Goal: Check status: Check status

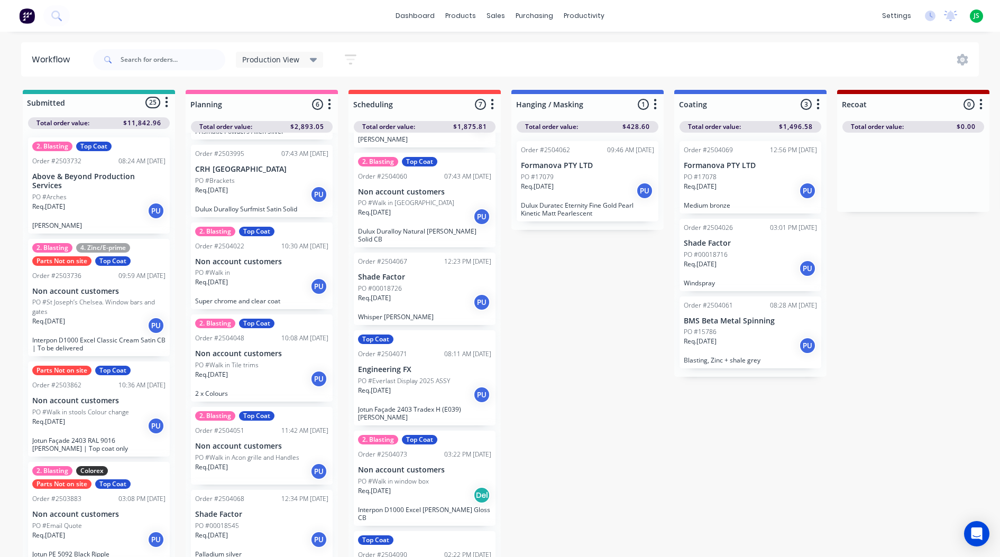
scroll to position [14, 0]
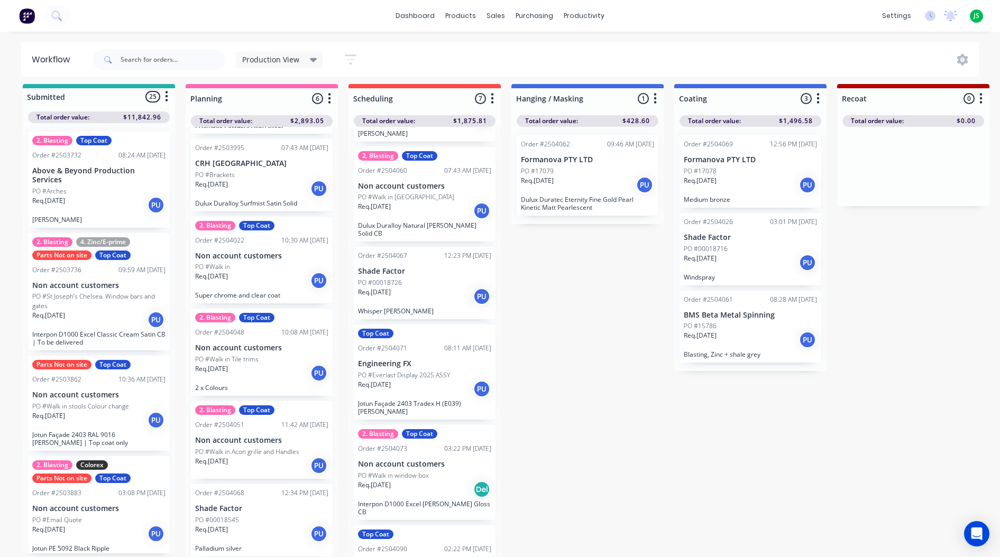
click at [281, 345] on p "Non account customers" at bounding box center [261, 348] width 133 height 9
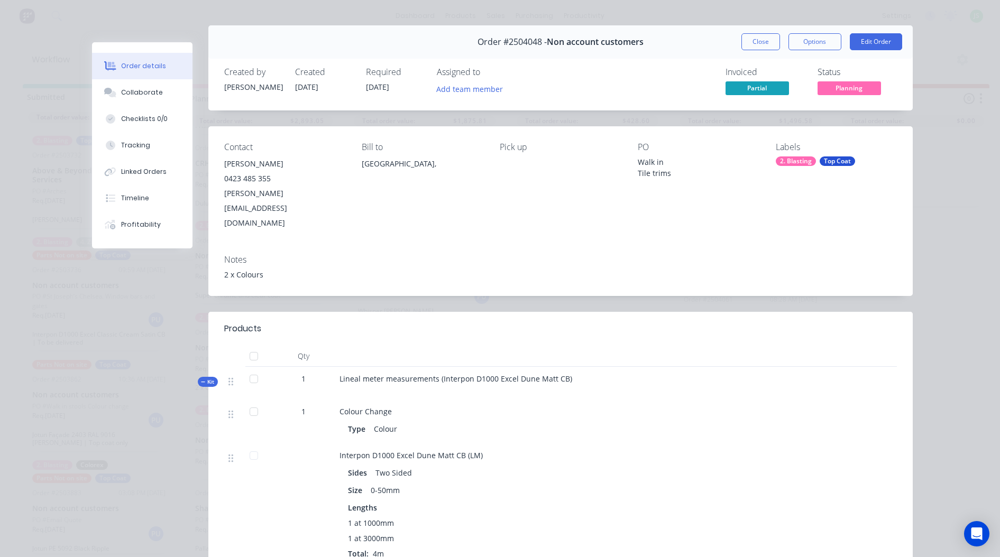
scroll to position [0, 0]
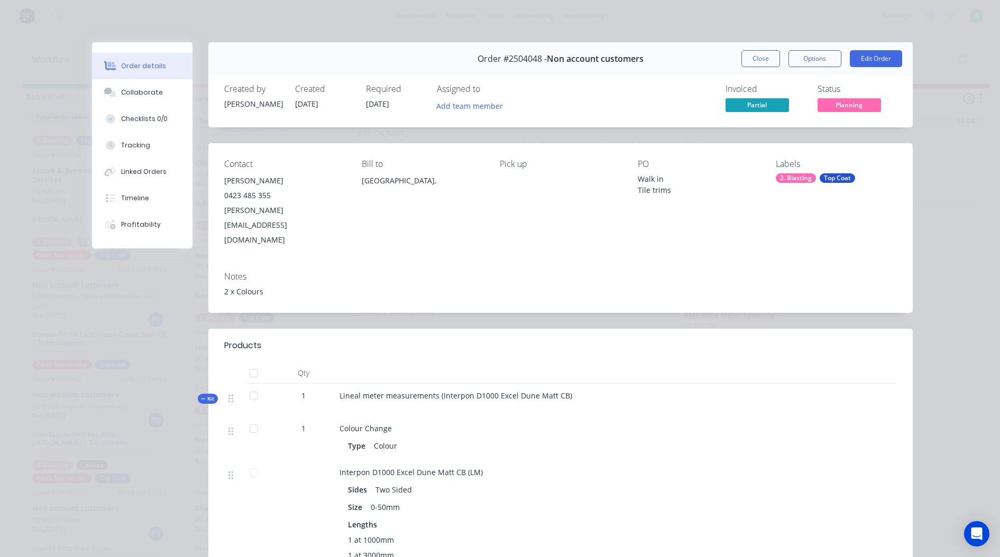
click at [746, 51] on button "Close" at bounding box center [760, 58] width 39 height 17
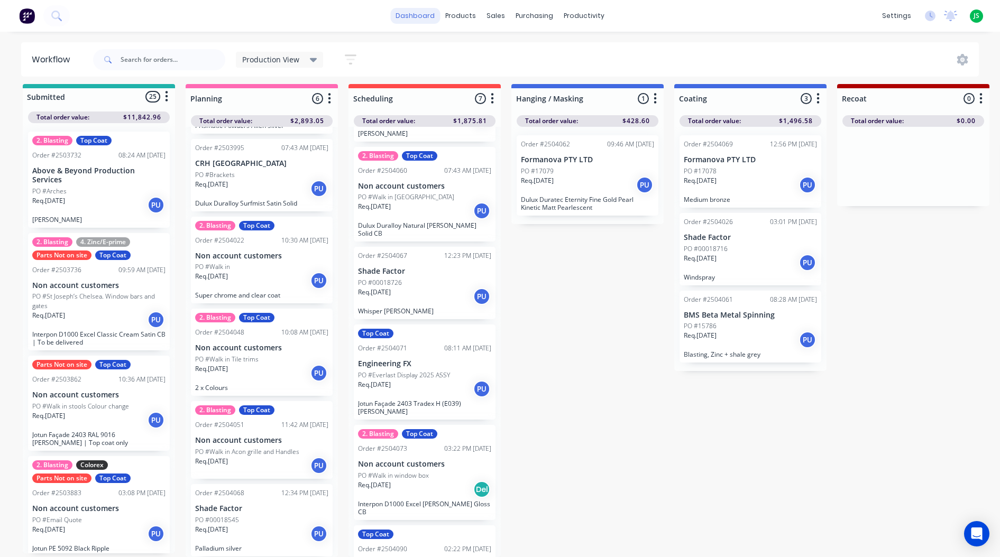
click at [417, 10] on link "dashboard" at bounding box center [415, 16] width 50 height 16
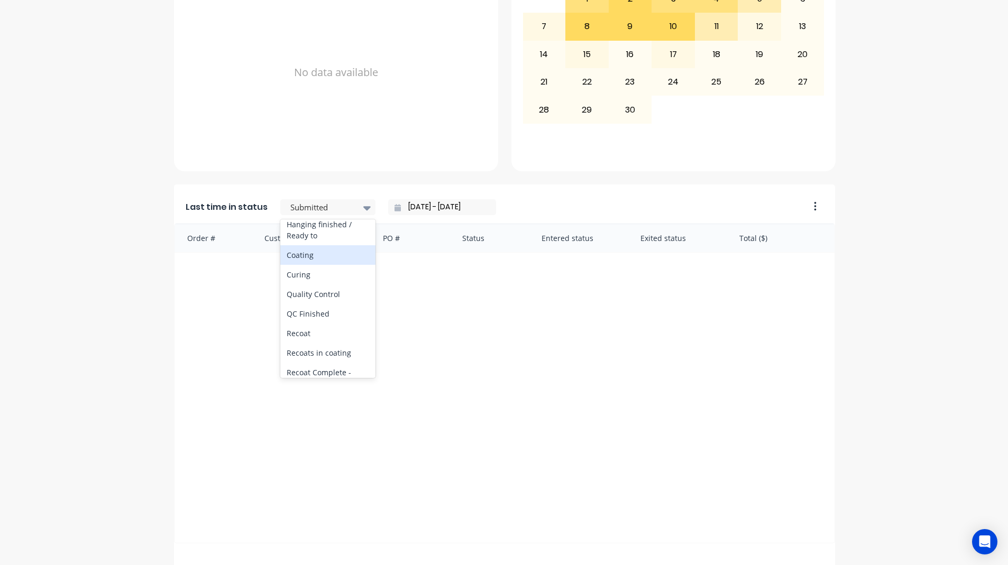
scroll to position [370, 0]
click at [326, 265] on div "Coating" at bounding box center [327, 255] width 95 height 20
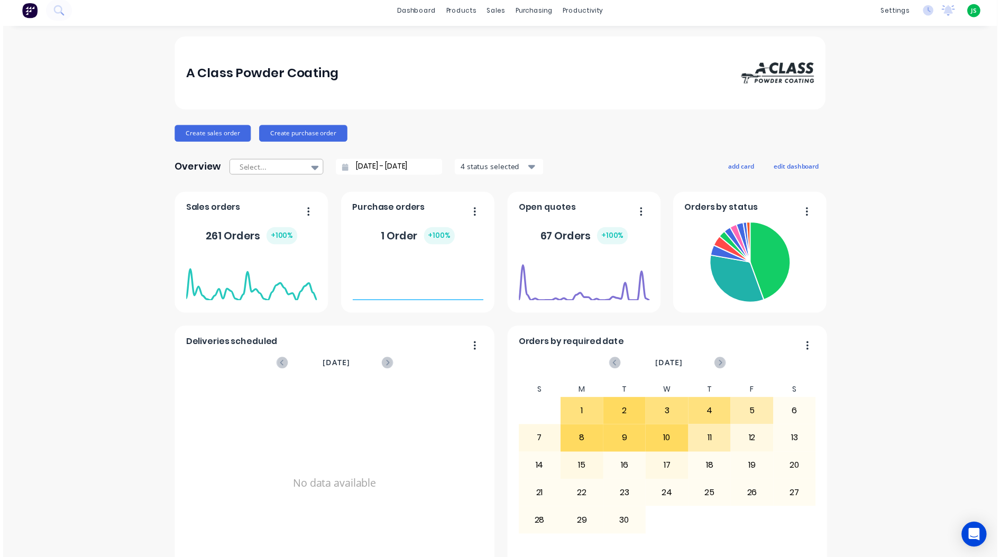
scroll to position [0, 0]
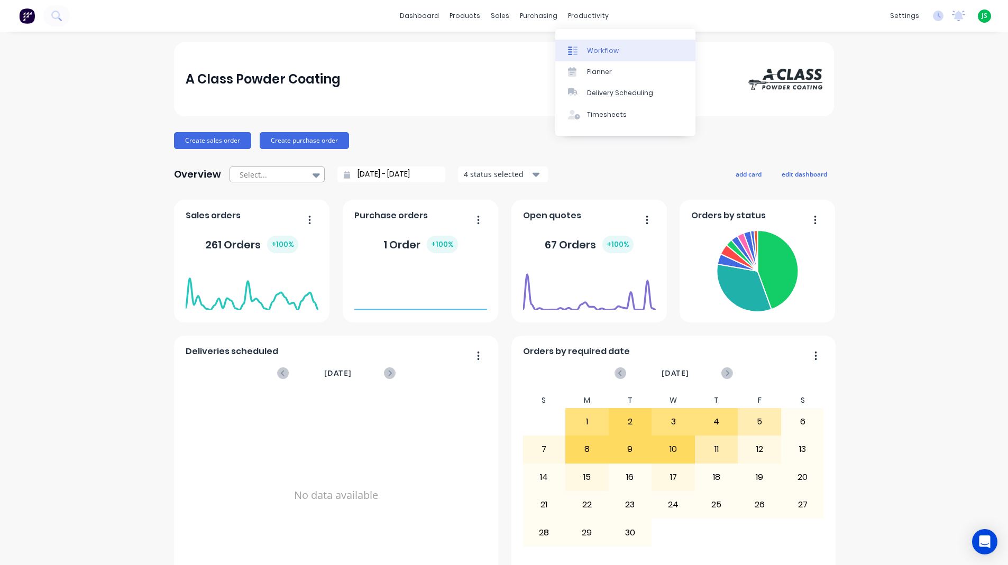
click at [579, 44] on link "Workflow" at bounding box center [625, 50] width 140 height 21
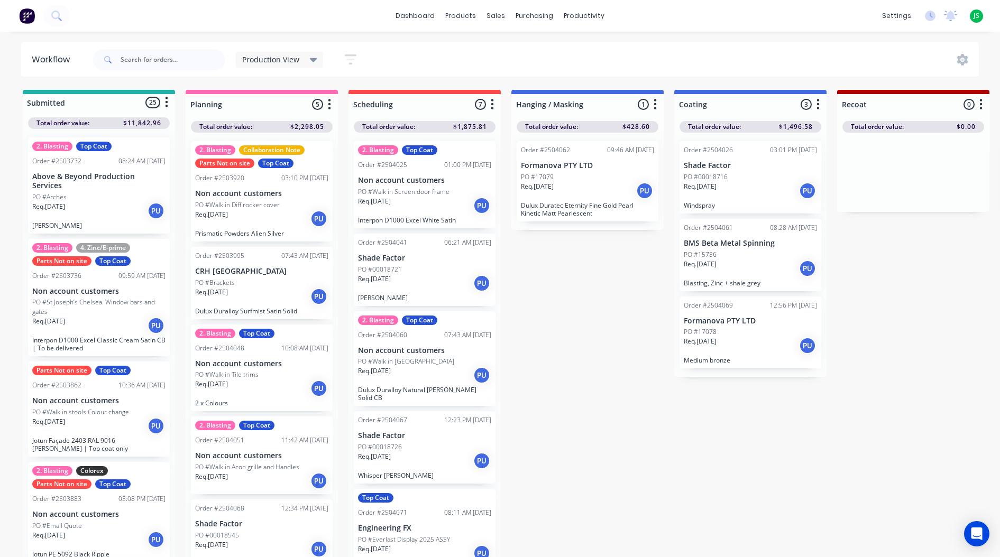
click at [740, 279] on p "Blasting, Zinc + shale grey" at bounding box center [750, 283] width 133 height 8
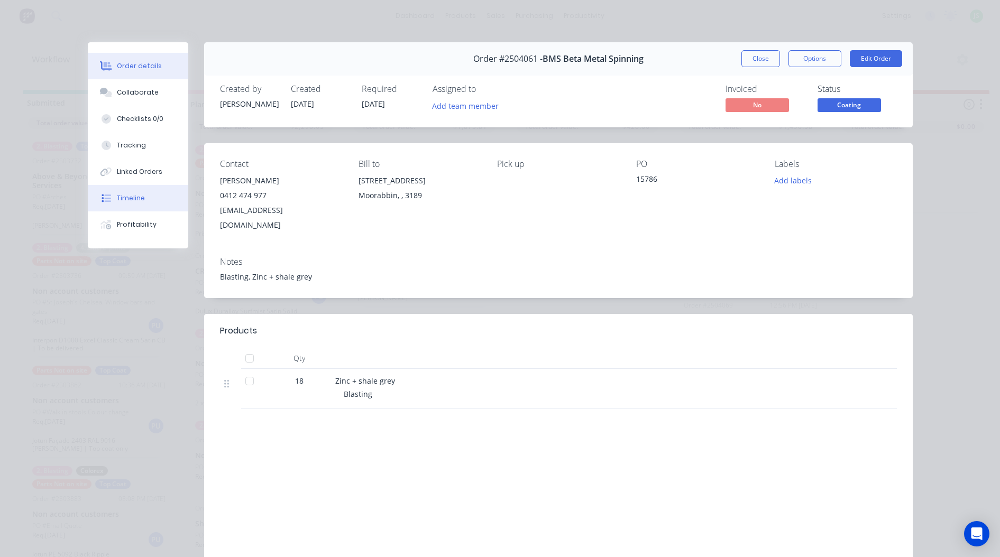
click at [150, 198] on button "Timeline" at bounding box center [138, 198] width 100 height 26
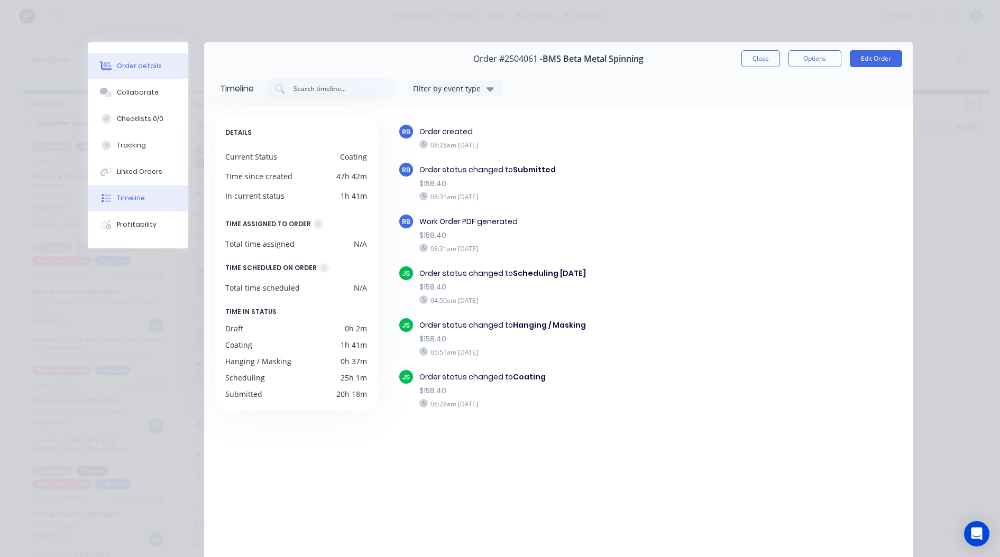
click at [145, 57] on button "Order details" at bounding box center [138, 66] width 100 height 26
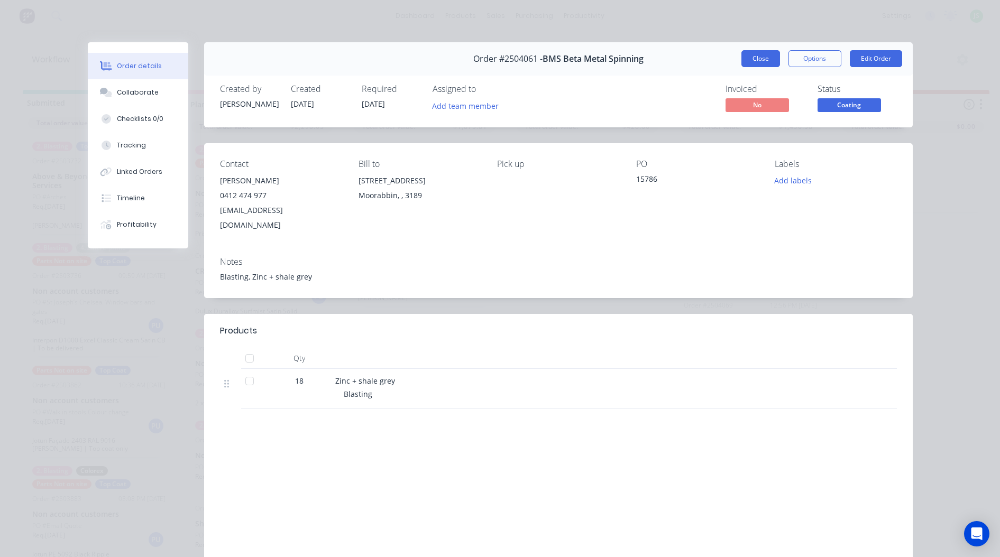
click at [763, 53] on button "Close" at bounding box center [760, 58] width 39 height 17
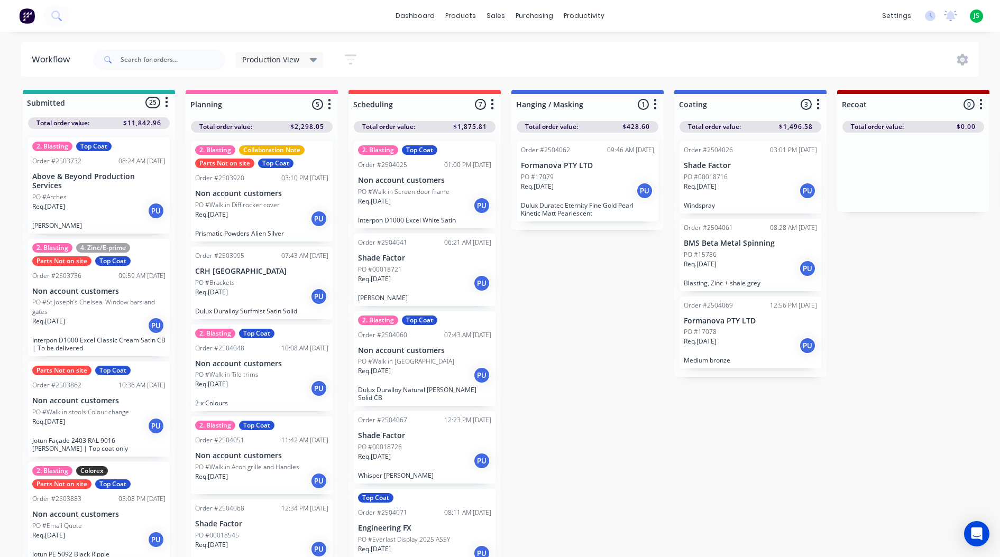
click at [718, 247] on p "BMS Beta Metal Spinning" at bounding box center [750, 243] width 133 height 9
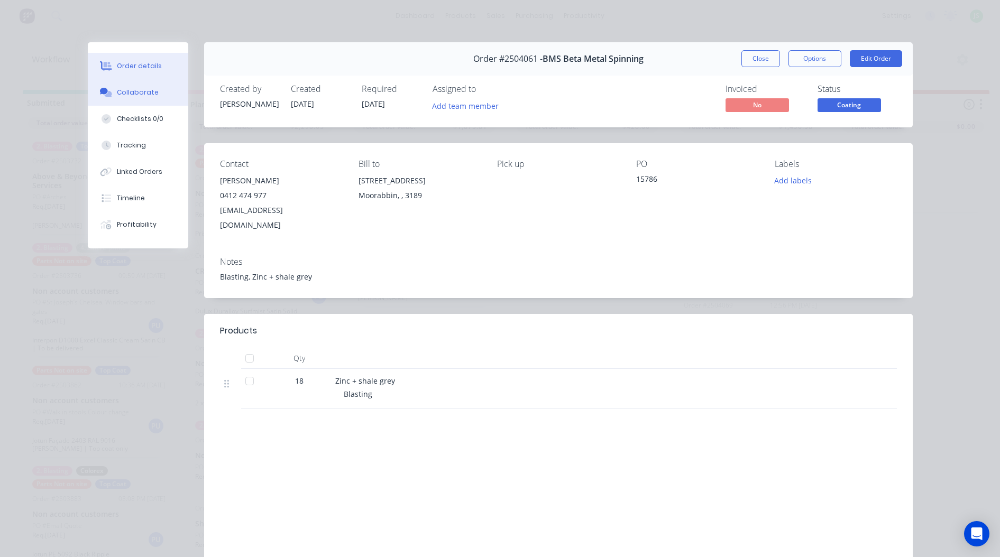
click at [140, 94] on div "Collaborate" at bounding box center [138, 93] width 42 height 10
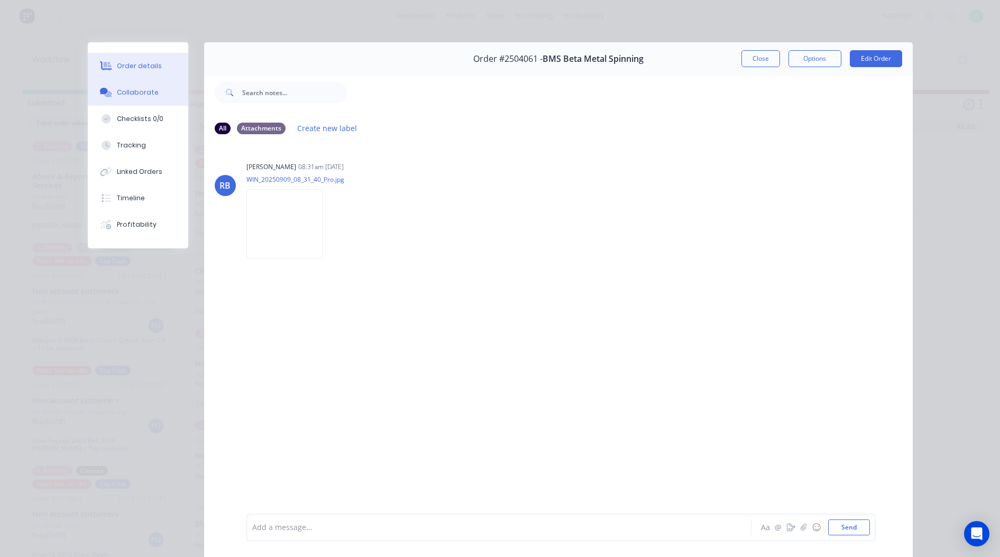
click at [151, 67] on div "Order details" at bounding box center [139, 66] width 45 height 10
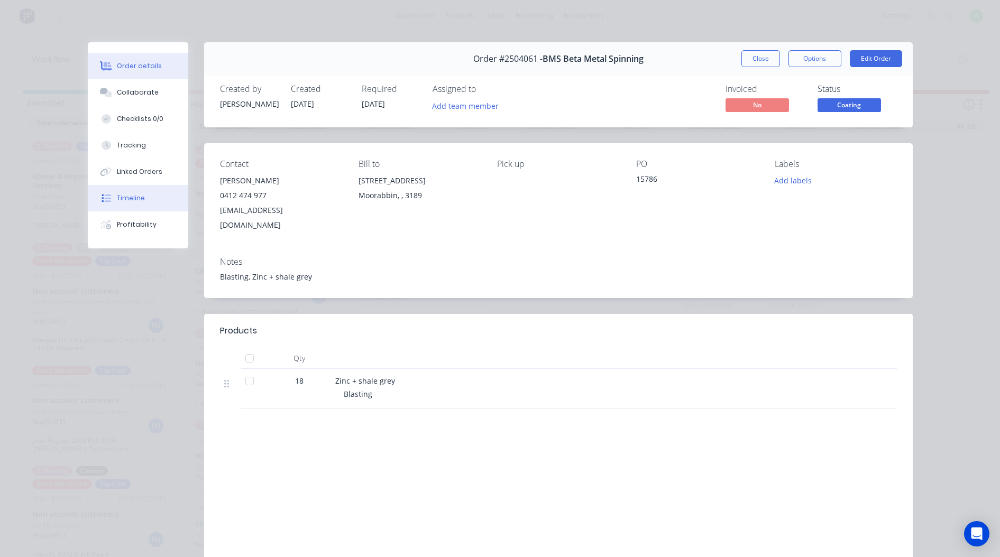
click at [157, 195] on button "Timeline" at bounding box center [138, 198] width 100 height 26
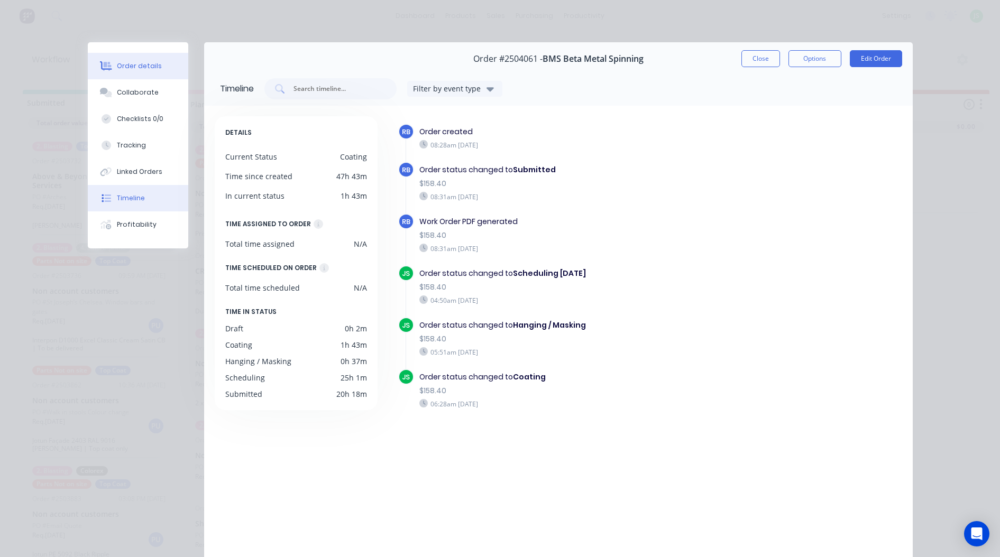
click at [159, 66] on button "Order details" at bounding box center [138, 66] width 100 height 26
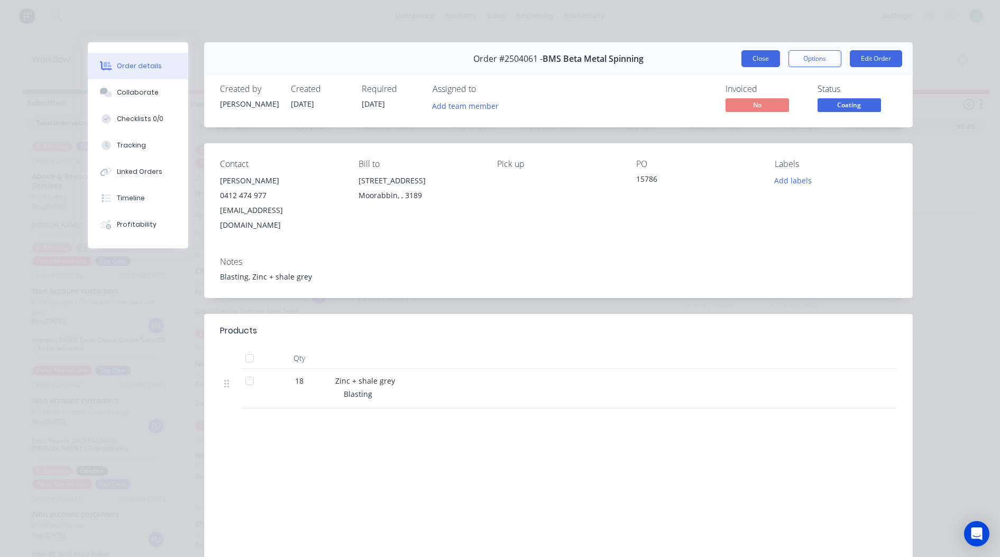
click at [769, 63] on button "Close" at bounding box center [760, 58] width 39 height 17
